Goal: Answer question/provide support

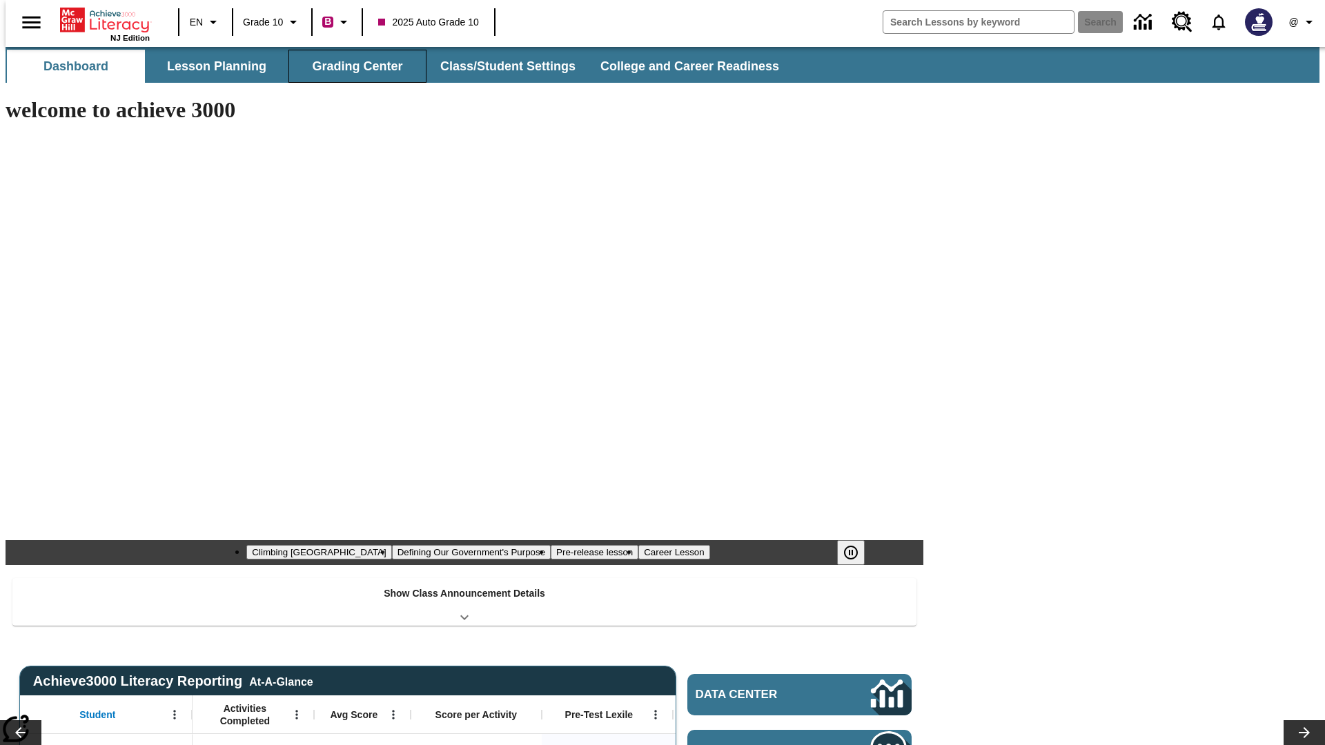
click at [352, 66] on button "Grading Center" at bounding box center [357, 66] width 138 height 33
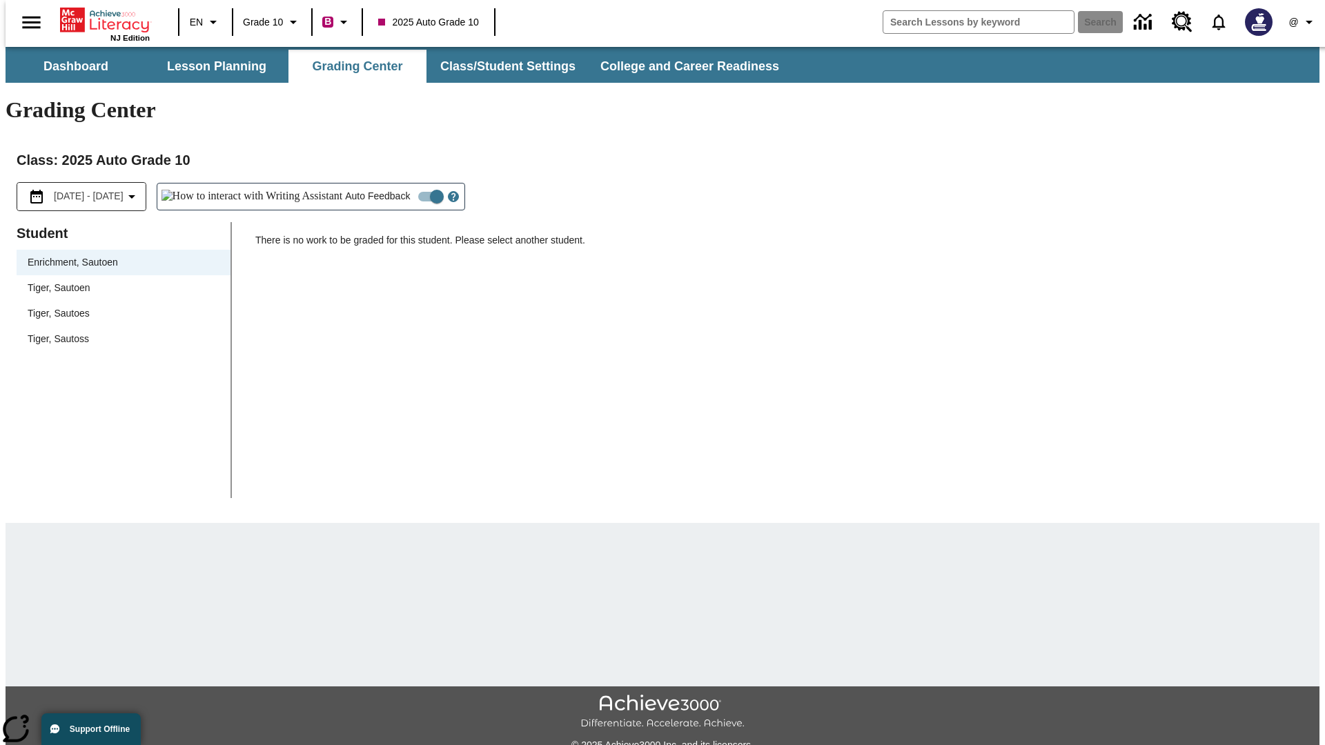
click at [119, 281] on span "Tiger, Sautoen" at bounding box center [124, 288] width 192 height 14
click at [451, 193] on icon "Open Help for Writing Assistant" at bounding box center [453, 197] width 4 height 8
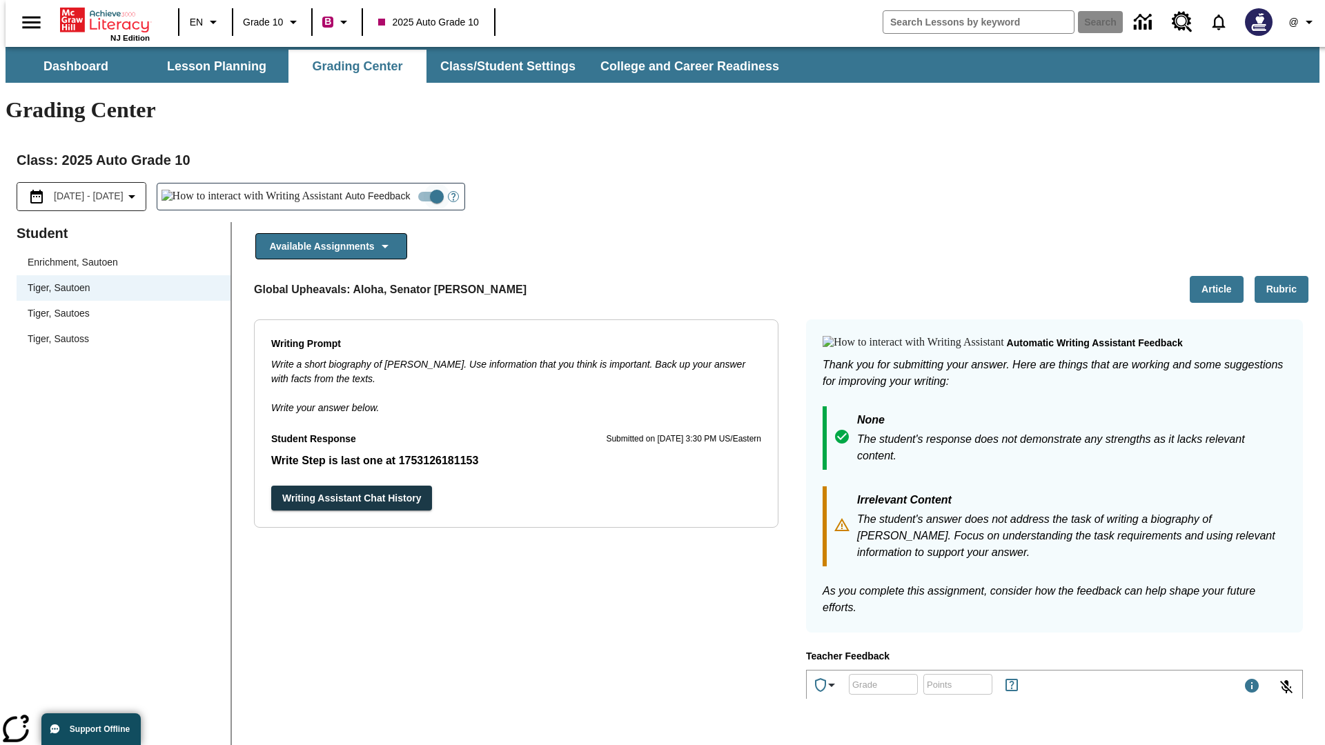
click at [398, 184] on input "Auto Feedback" at bounding box center [437, 197] width 79 height 26
checkbox input "false"
